Goal: Transaction & Acquisition: Purchase product/service

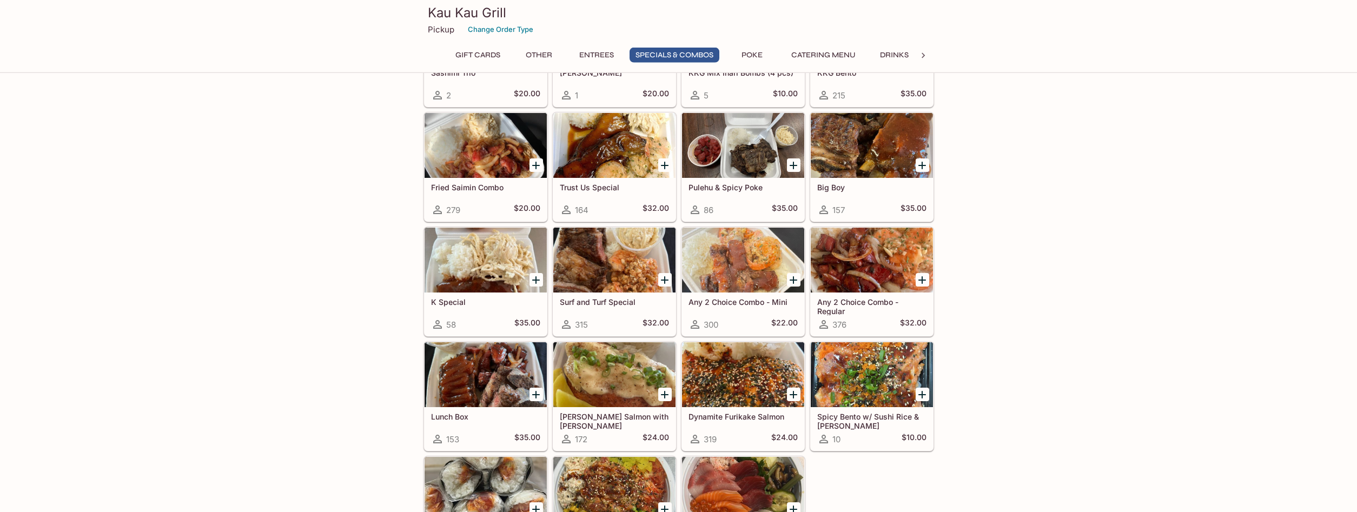
scroll to position [1159, 0]
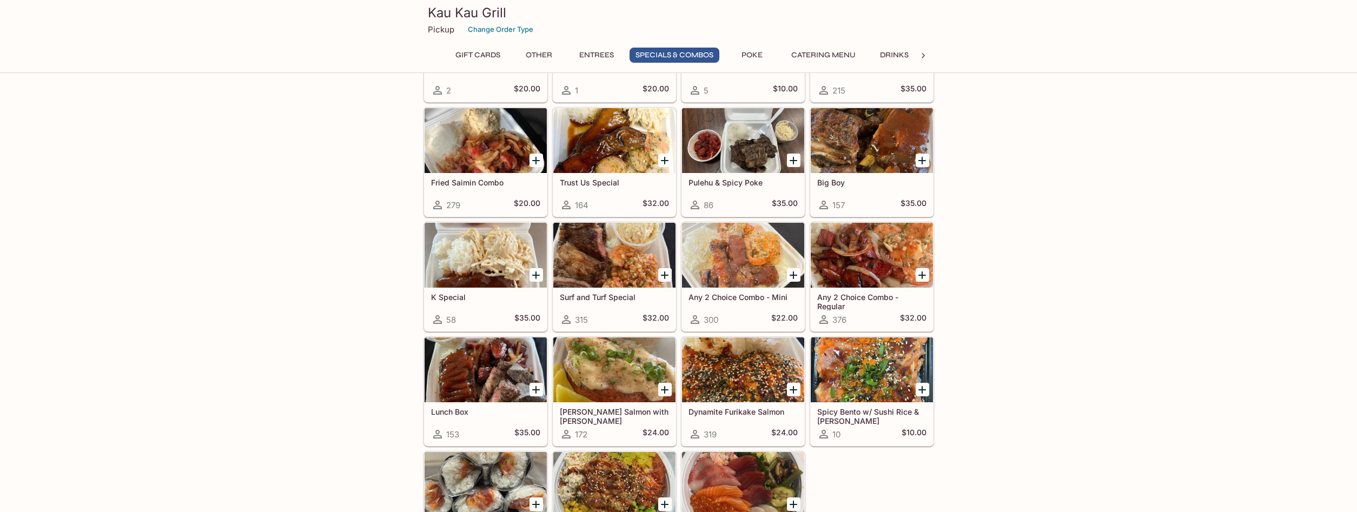
click at [460, 247] on div at bounding box center [486, 255] width 122 height 65
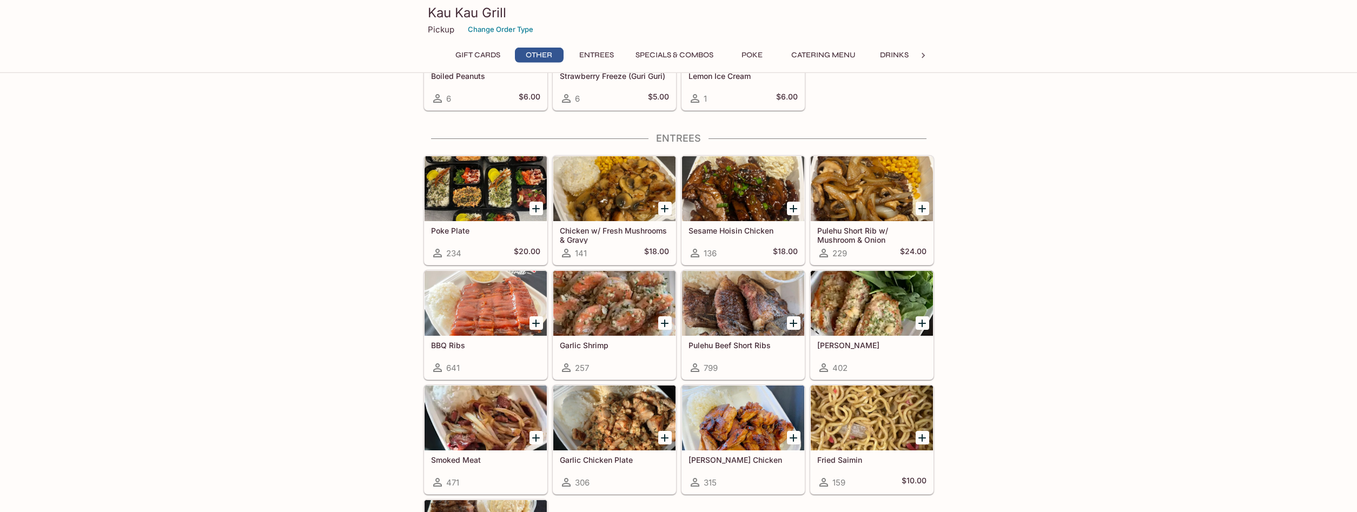
scroll to position [493, 0]
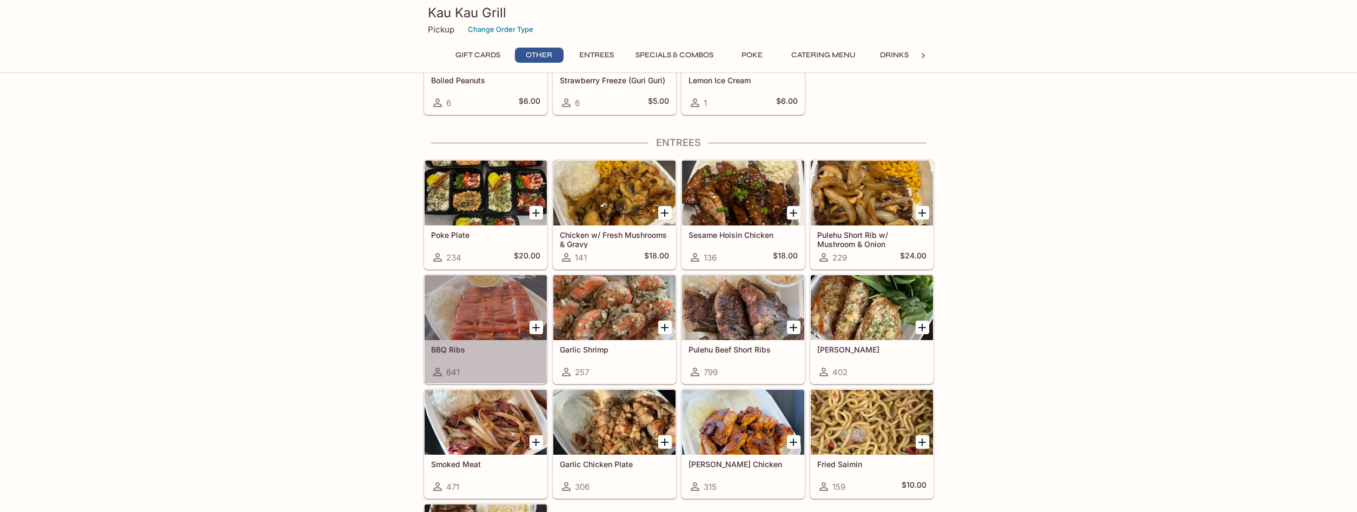
click at [447, 295] on div at bounding box center [486, 307] width 122 height 65
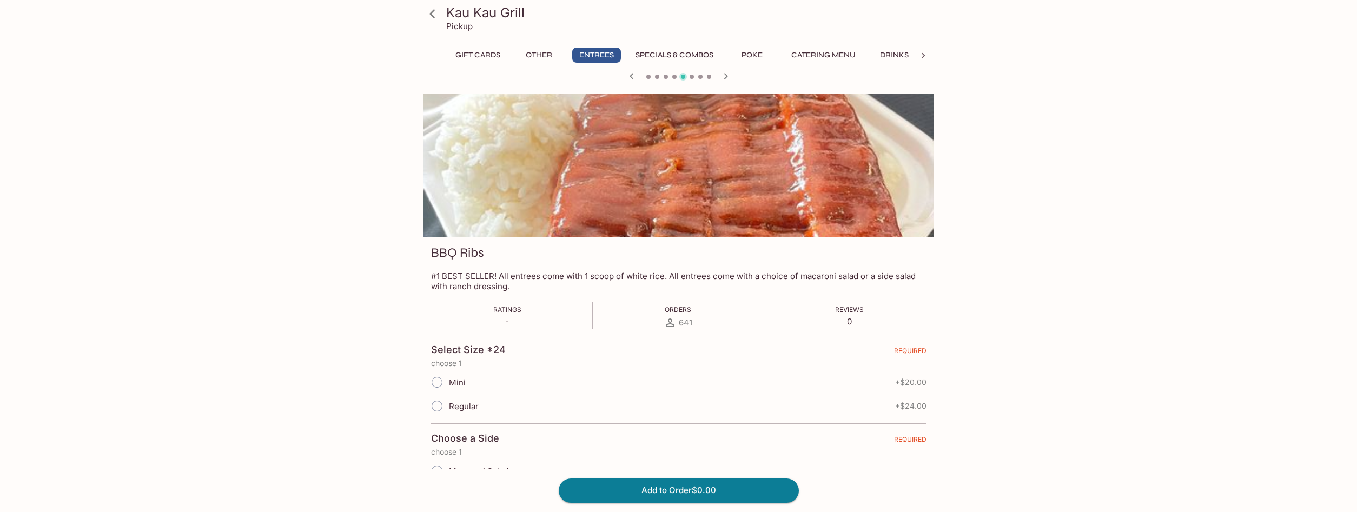
click at [647, 189] on div at bounding box center [679, 165] width 511 height 143
